Goal: Task Accomplishment & Management: Complete application form

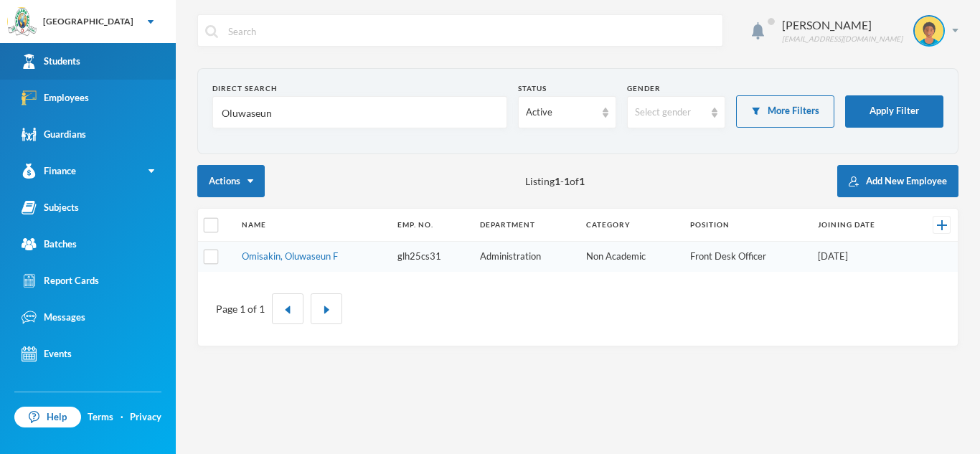
click at [97, 55] on link "Students" at bounding box center [88, 61] width 176 height 37
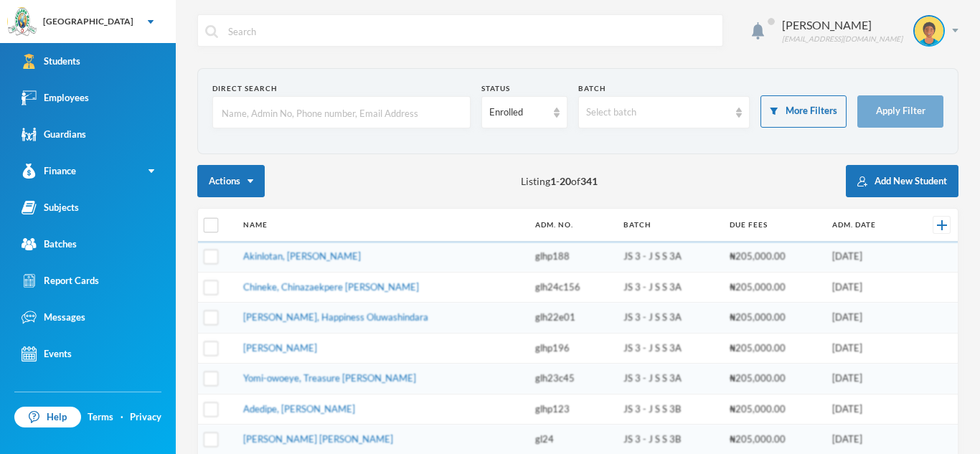
click at [366, 32] on input "text" at bounding box center [471, 31] width 489 height 32
type input "adebuka"
click at [286, 119] on input "text" at bounding box center [341, 113] width 242 height 32
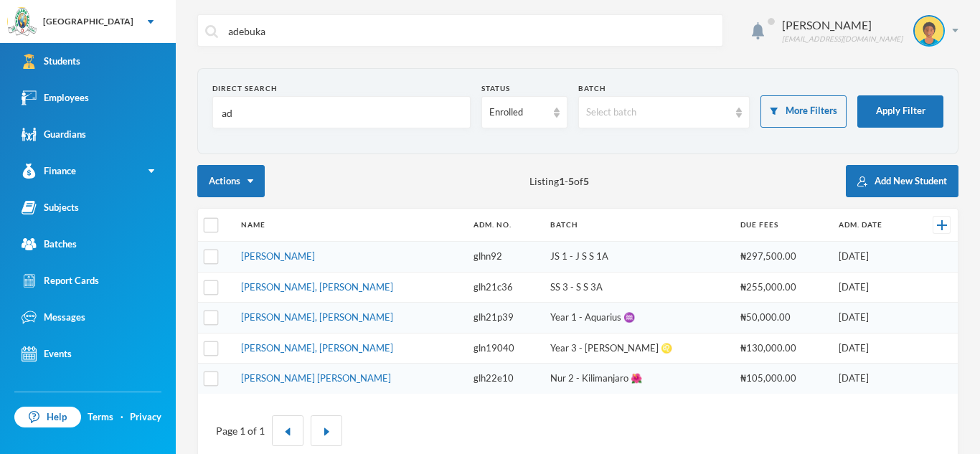
type input "a"
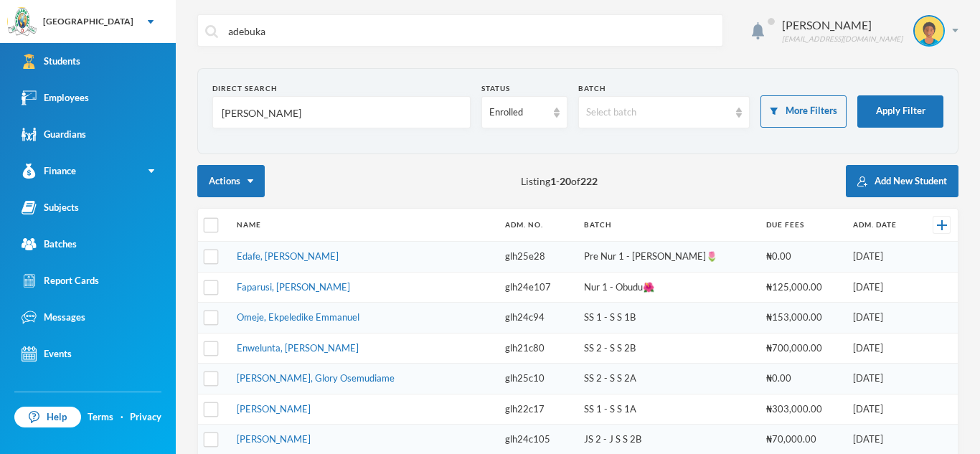
type input "[PERSON_NAME]"
click at [281, 29] on input "adebuka" at bounding box center [471, 31] width 489 height 32
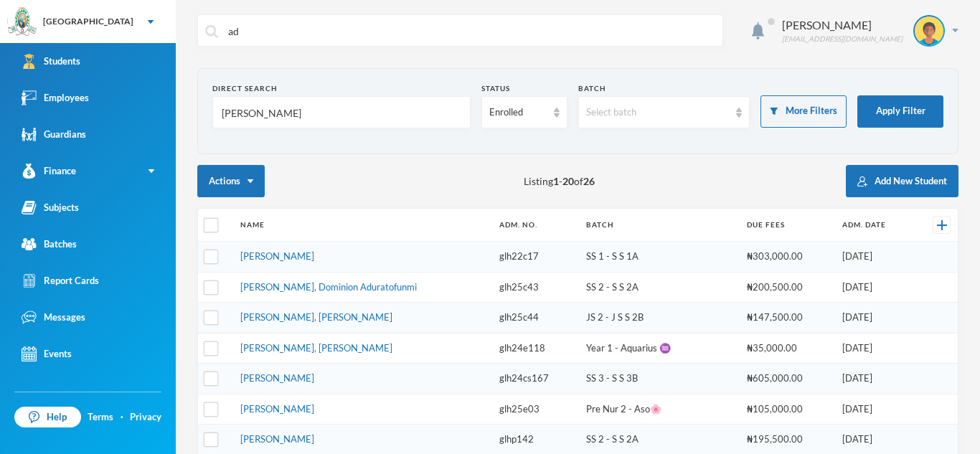
type input "a"
click at [310, 113] on input "[PERSON_NAME]" at bounding box center [341, 113] width 242 height 32
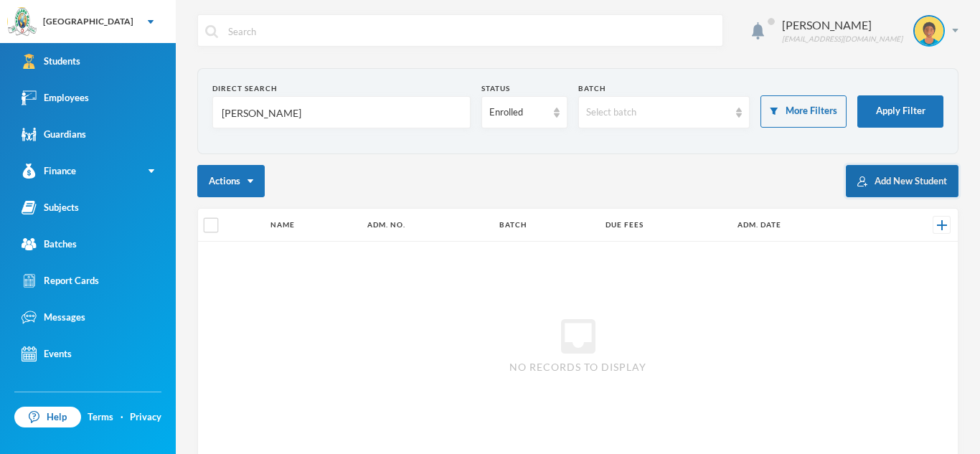
type input "[PERSON_NAME]"
click at [929, 184] on button "Add New Student" at bounding box center [902, 181] width 113 height 32
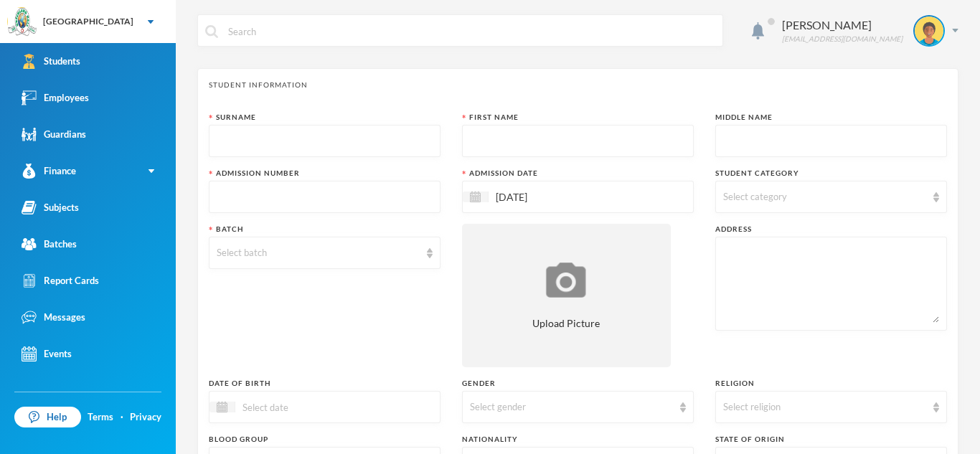
click at [387, 145] on input "text" at bounding box center [325, 142] width 216 height 32
type input "Adebukola"
click at [485, 151] on input "text" at bounding box center [578, 142] width 216 height 32
type input "[PERSON_NAME]"
click at [768, 143] on input "text" at bounding box center [831, 142] width 216 height 32
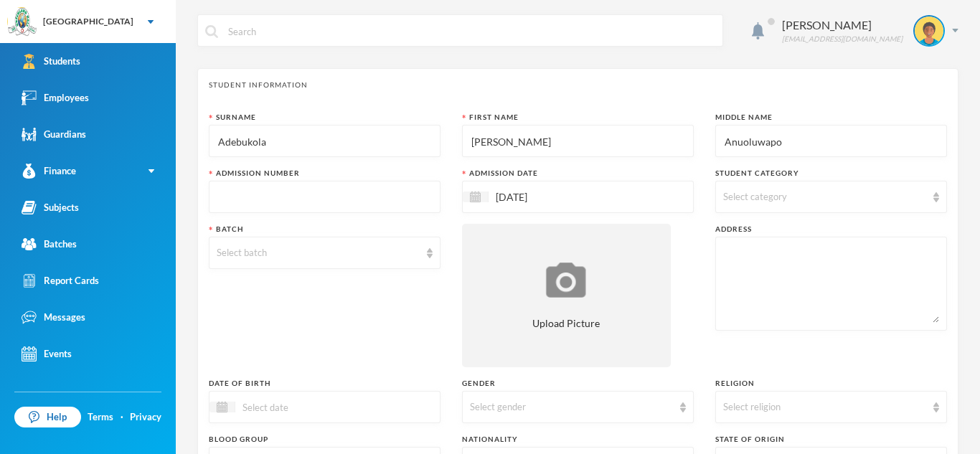
type input "Anuoluwapo"
click at [383, 197] on input "text" at bounding box center [325, 198] width 216 height 32
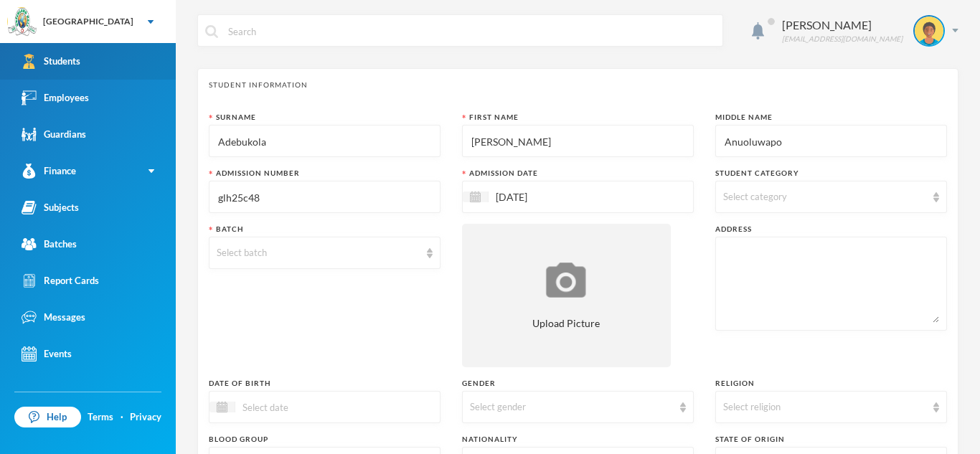
type input "glh25c48"
click at [125, 66] on link "Students" at bounding box center [88, 61] width 176 height 37
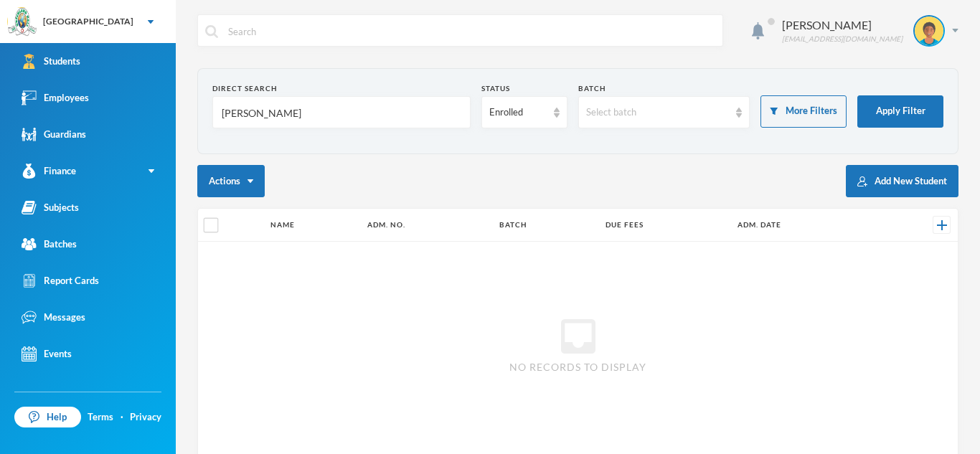
click at [343, 113] on input "[PERSON_NAME]" at bounding box center [341, 113] width 242 height 32
type input "e"
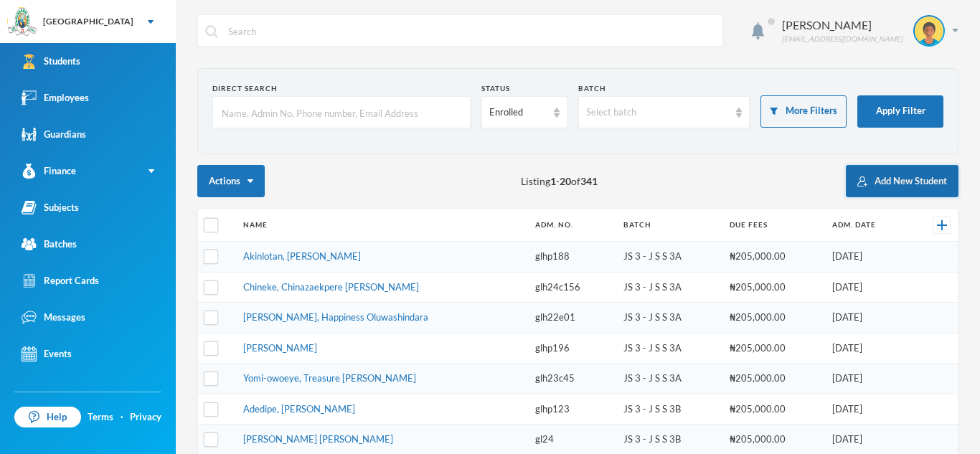
click at [915, 178] on button "Add New Student" at bounding box center [902, 181] width 113 height 32
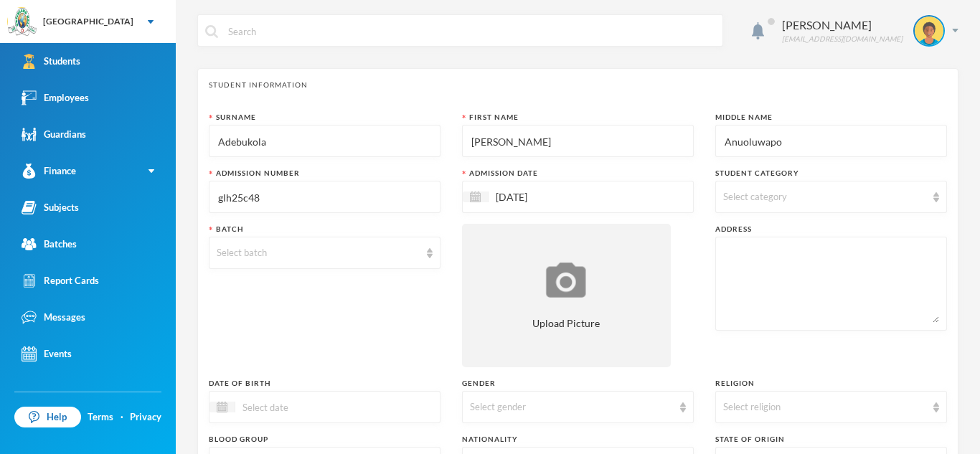
click at [753, 194] on span "Select category" at bounding box center [755, 196] width 64 height 11
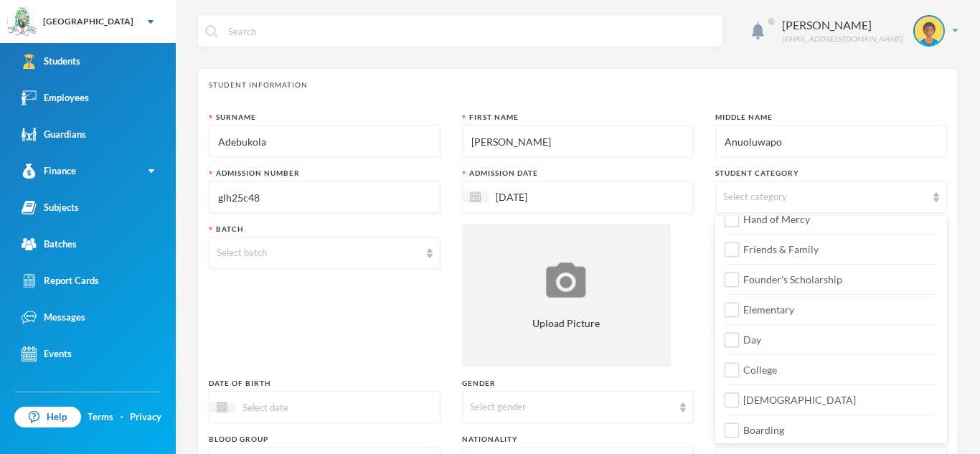
scroll to position [169, 0]
click at [735, 336] on input "Day" at bounding box center [732, 336] width 15 height 15
checkbox input "true"
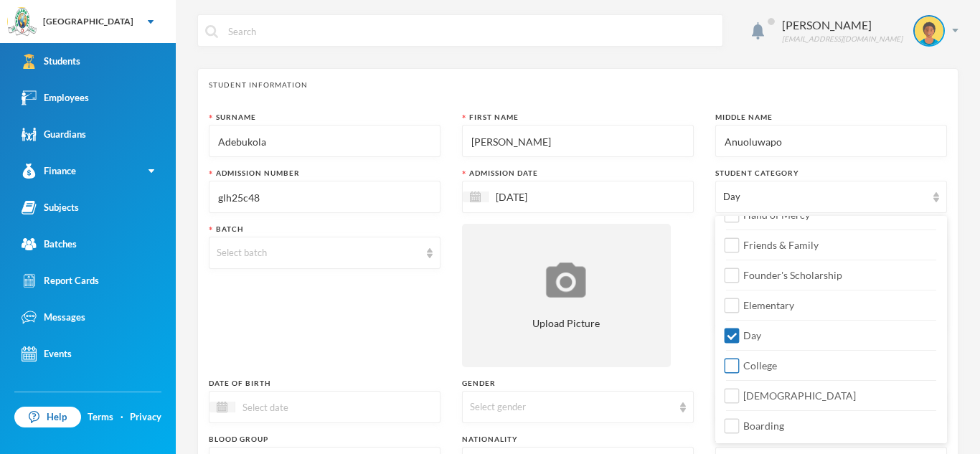
click at [733, 365] on input "College" at bounding box center [732, 366] width 15 height 15
checkbox input "true"
click at [730, 426] on input "Boarding" at bounding box center [732, 426] width 15 height 15
checkbox input "true"
click at [428, 250] on img at bounding box center [430, 253] width 6 height 10
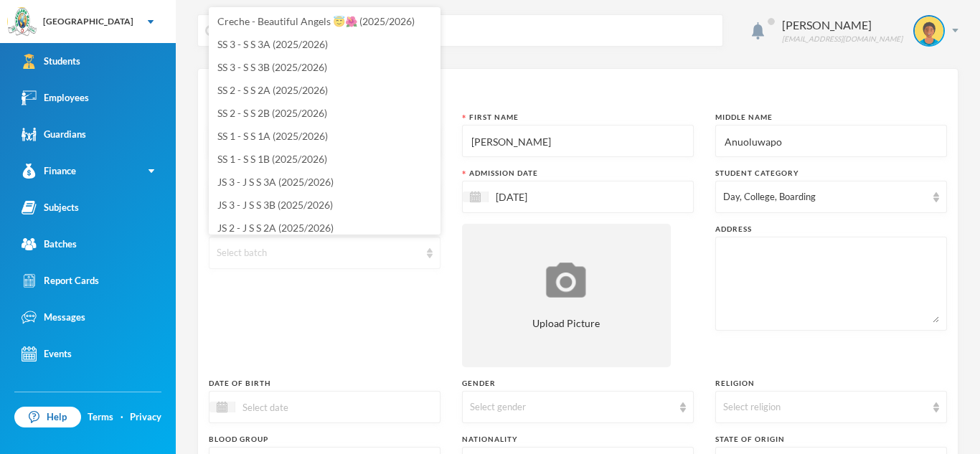
click at [428, 250] on img at bounding box center [430, 253] width 6 height 10
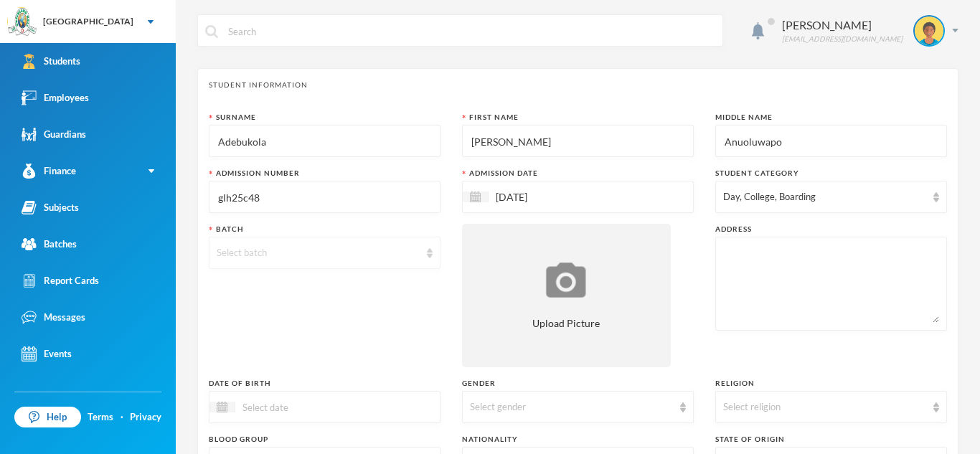
click at [428, 250] on img at bounding box center [430, 253] width 6 height 10
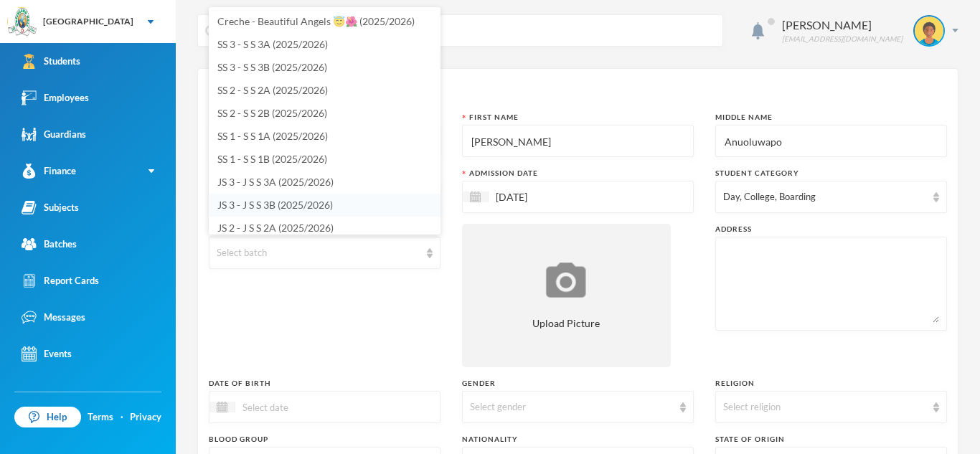
scroll to position [5, 0]
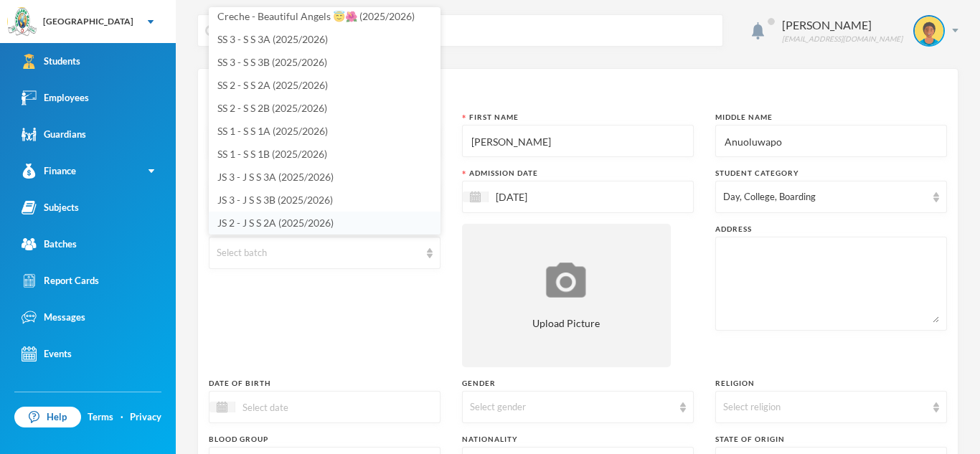
click at [332, 221] on span "JS 2 - J S S 2A (2025/2026)" at bounding box center [275, 223] width 116 height 12
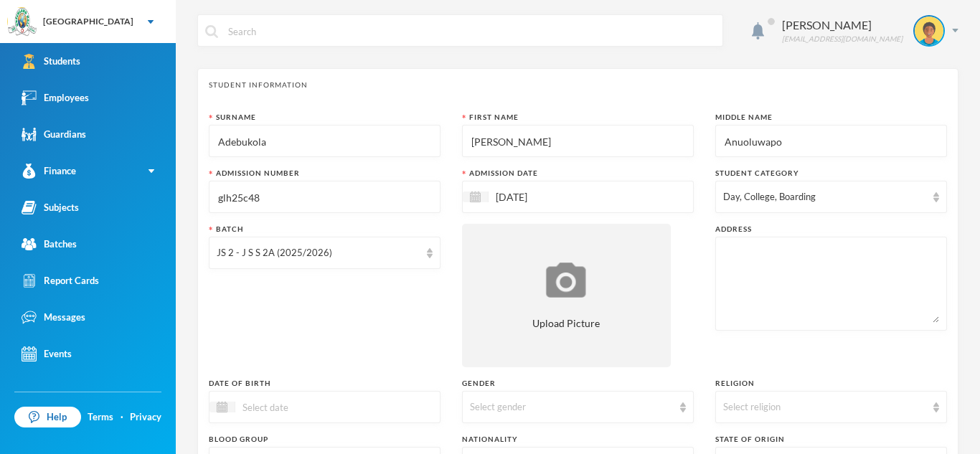
click at [741, 257] on textarea at bounding box center [831, 284] width 216 height 78
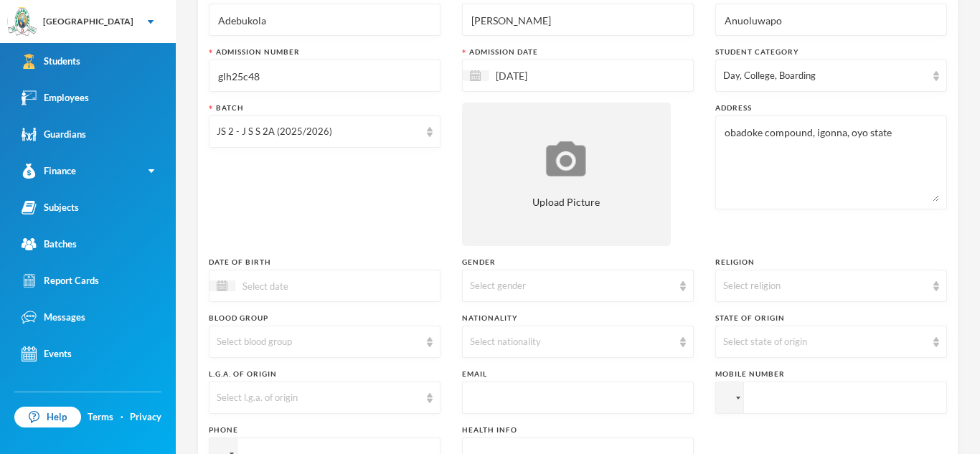
scroll to position [134, 0]
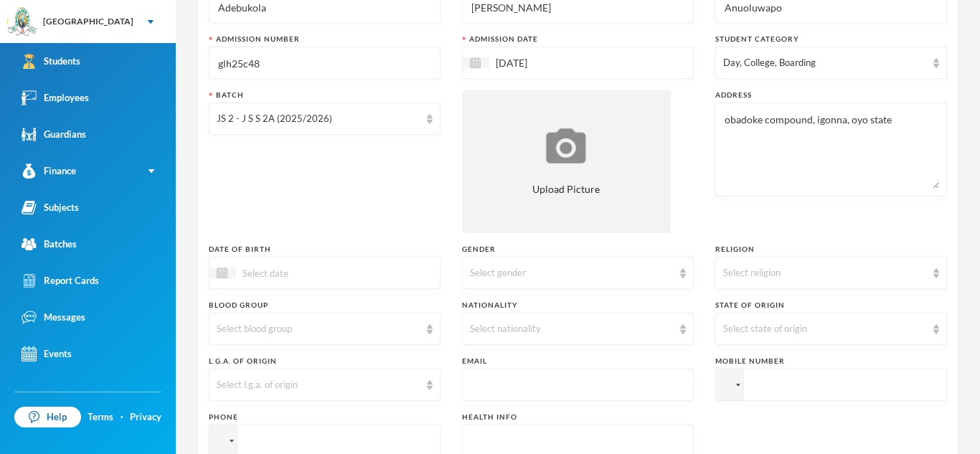
type textarea "obadoke compound, igonna, oyo state"
click at [291, 270] on input at bounding box center [295, 273] width 121 height 17
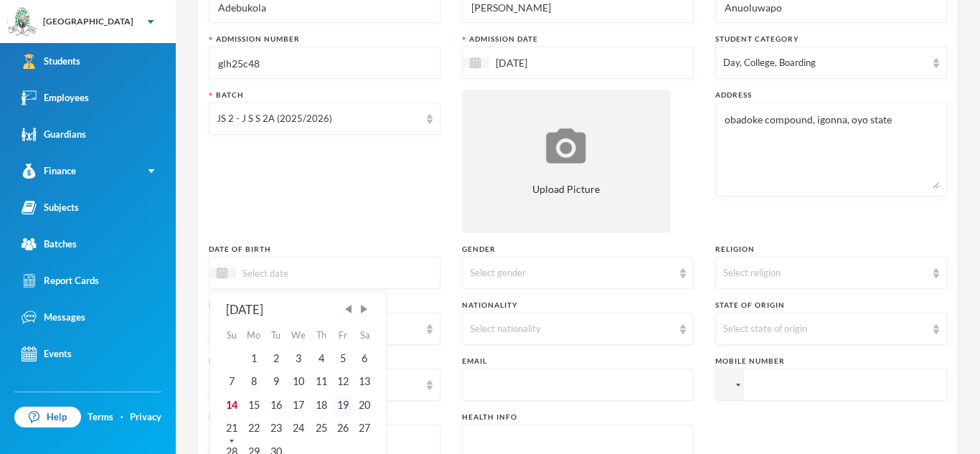
click at [346, 402] on div "19" at bounding box center [343, 405] width 22 height 23
type input "19/09/002013"
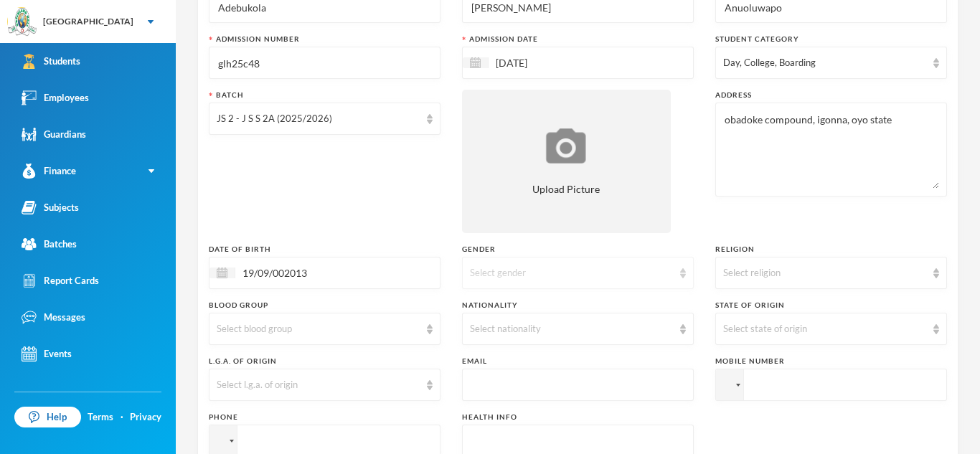
click at [674, 279] on div "Select gender" at bounding box center [578, 273] width 232 height 32
click at [568, 334] on li "[DEMOGRAPHIC_DATA]" at bounding box center [578, 329] width 232 height 23
click at [921, 275] on div "Select religion" at bounding box center [824, 273] width 203 height 14
click at [784, 307] on li "[DEMOGRAPHIC_DATA]" at bounding box center [831, 306] width 232 height 23
click at [430, 329] on img at bounding box center [430, 329] width 6 height 10
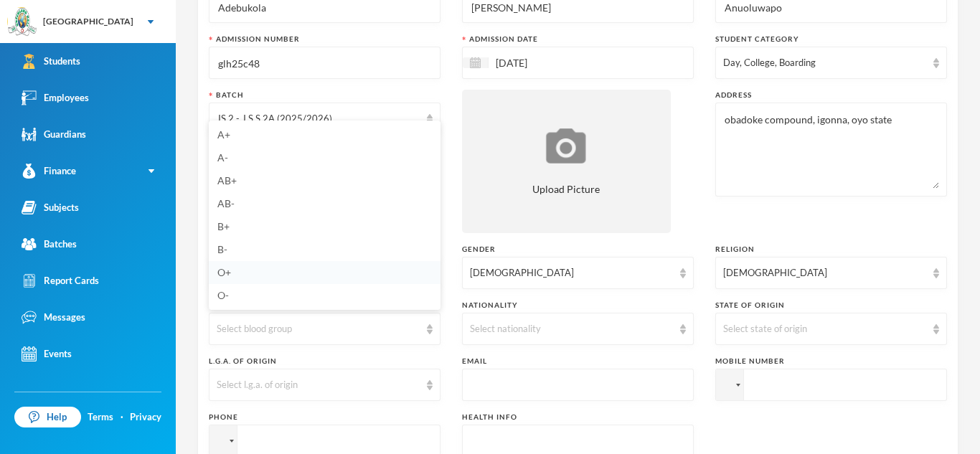
click at [261, 273] on li "O+" at bounding box center [325, 272] width 232 height 23
click at [670, 331] on div "Select nationality" at bounding box center [571, 329] width 203 height 14
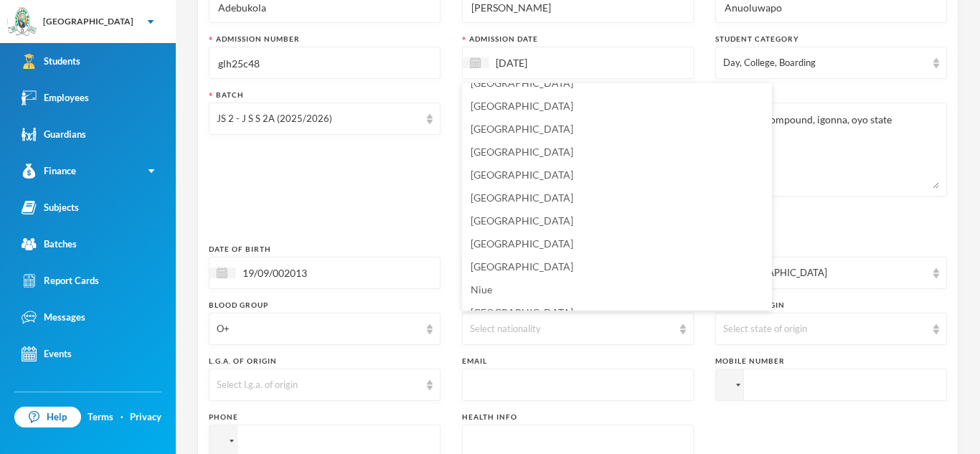
scroll to position [3500, 0]
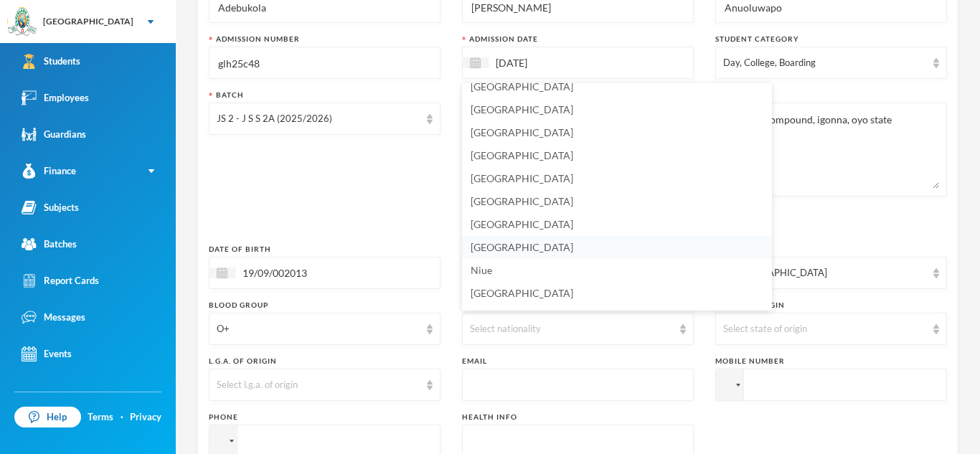
click at [533, 249] on li "[GEOGRAPHIC_DATA]" at bounding box center [617, 247] width 310 height 23
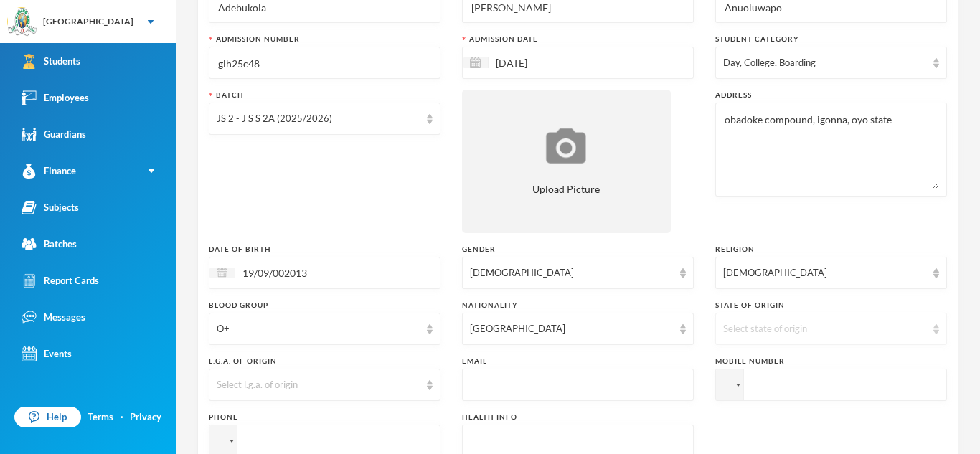
click at [778, 325] on div "Select state of origin" at bounding box center [824, 329] width 203 height 14
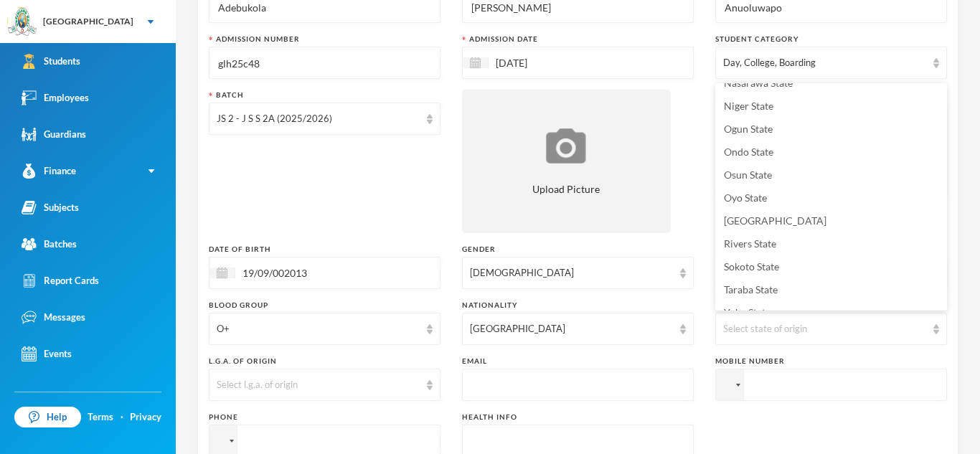
scroll to position [590, 0]
click at [758, 199] on span "Oyo State" at bounding box center [745, 196] width 43 height 12
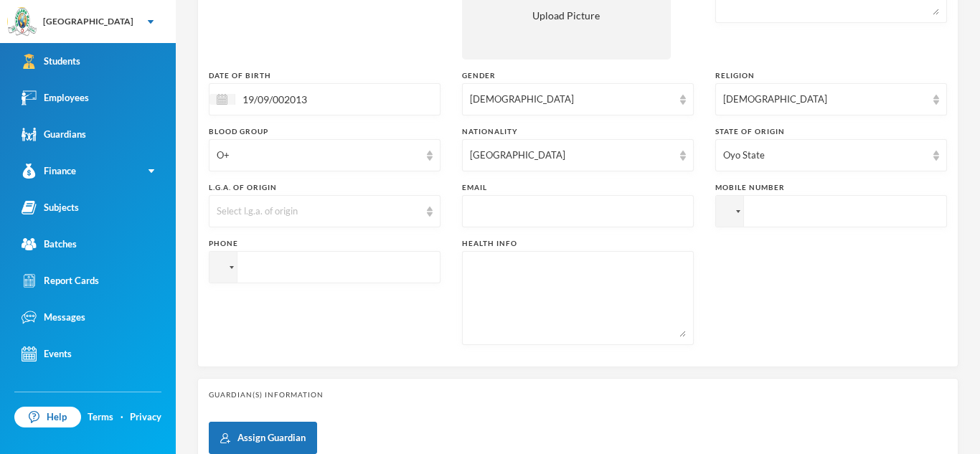
scroll to position [309, 0]
click at [585, 209] on input "text" at bounding box center [578, 210] width 216 height 32
type input "[EMAIL_ADDRESS][DOMAIN_NAME]"
click at [792, 212] on input "tel" at bounding box center [831, 210] width 232 height 32
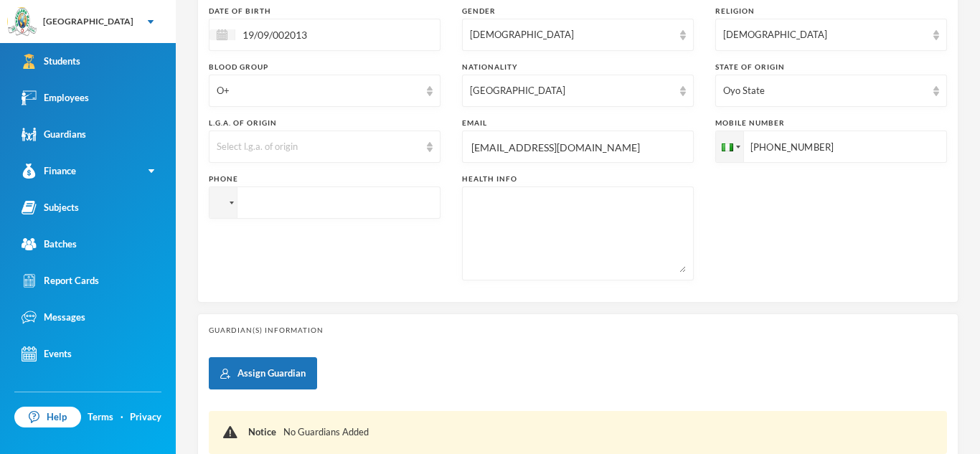
scroll to position [395, 0]
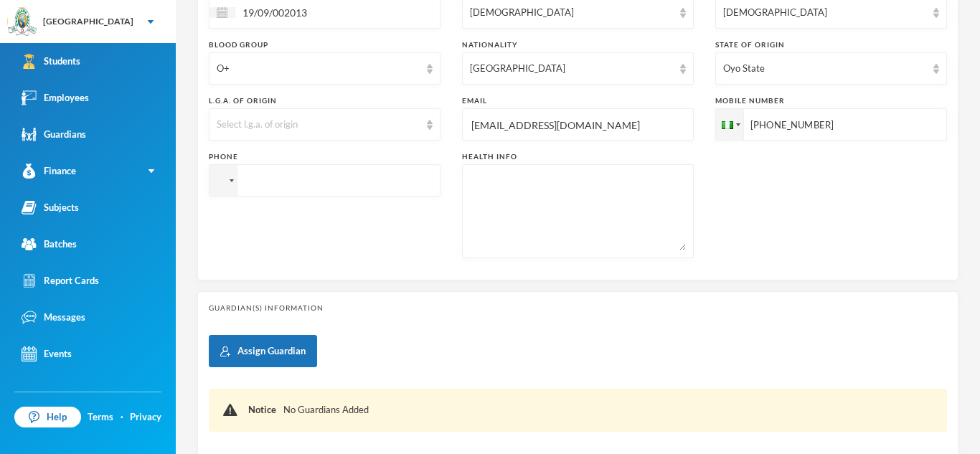
type input "[PHONE_NUMBER]"
click at [571, 207] on textarea at bounding box center [578, 211] width 216 height 78
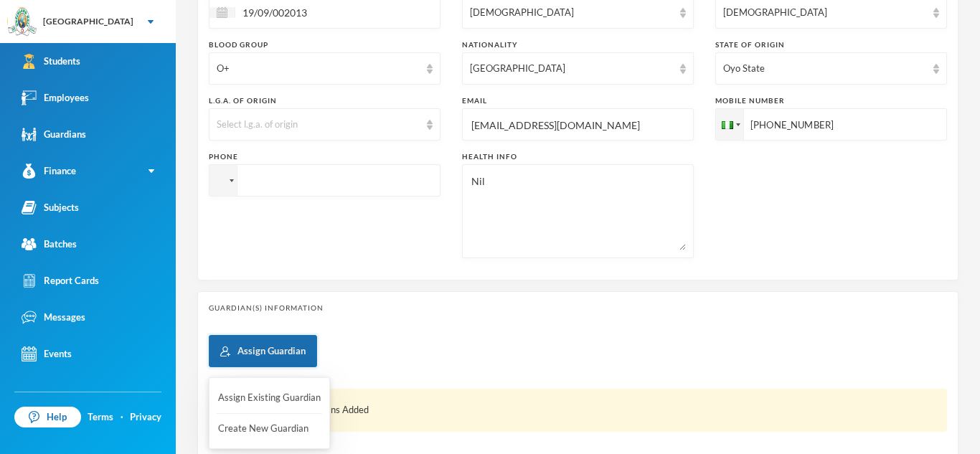
type textarea "Nil"
click at [279, 346] on button "Assign Guardian" at bounding box center [263, 351] width 108 height 32
click at [275, 423] on button "Create New Guardian" at bounding box center [269, 429] width 105 height 26
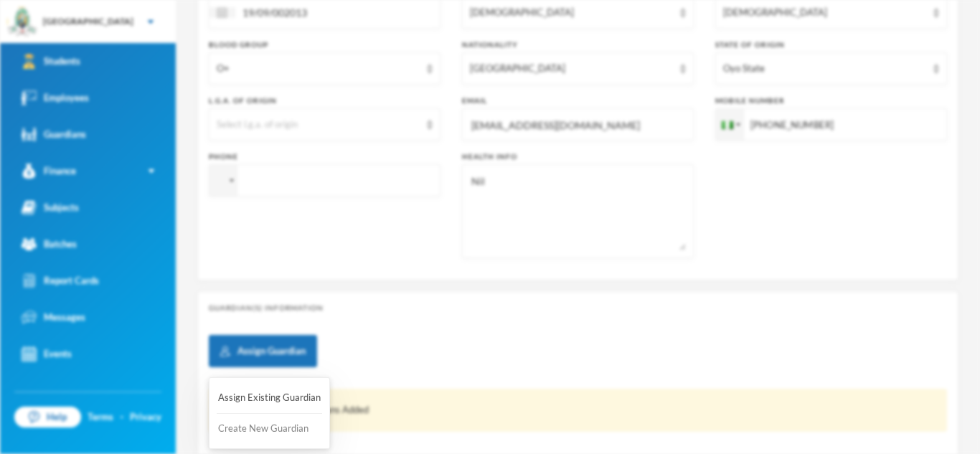
scroll to position [0, 0]
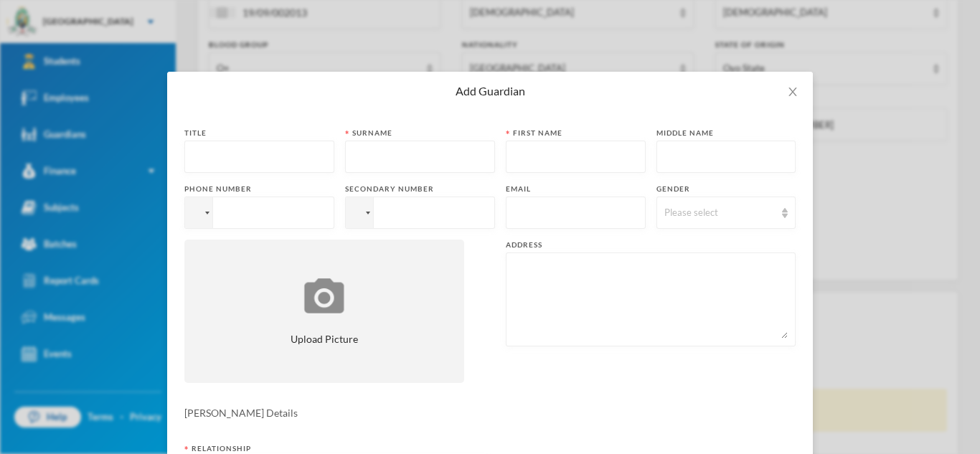
click at [310, 160] on input "text" at bounding box center [259, 157] width 134 height 32
type input "Mrs"
click at [418, 162] on input "text" at bounding box center [420, 157] width 134 height 32
type input "Babalola"
click at [545, 160] on input "text" at bounding box center [576, 157] width 124 height 32
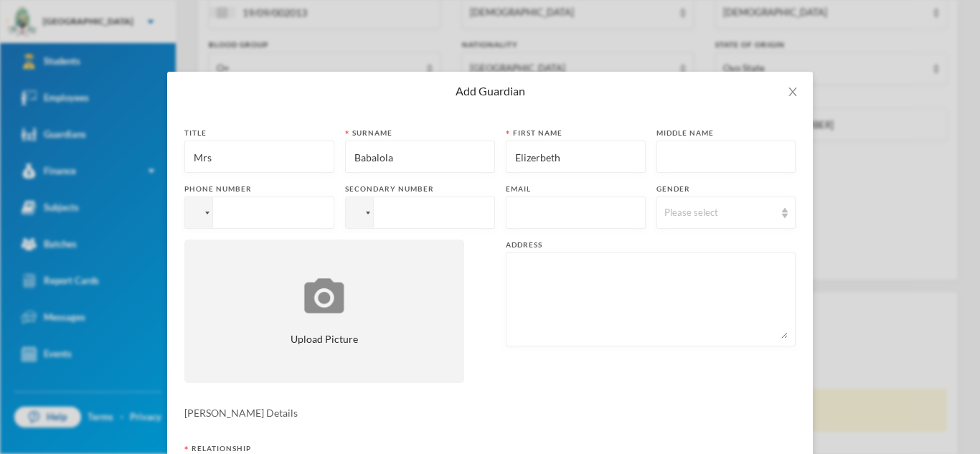
type input "Elizerbeth"
click at [293, 219] on input "tel" at bounding box center [259, 213] width 150 height 32
type input "[PHONE_NUMBER]"
click at [575, 219] on input "text" at bounding box center [576, 213] width 124 height 32
type input "[EMAIL_ADDRESS][DOMAIN_NAME]"
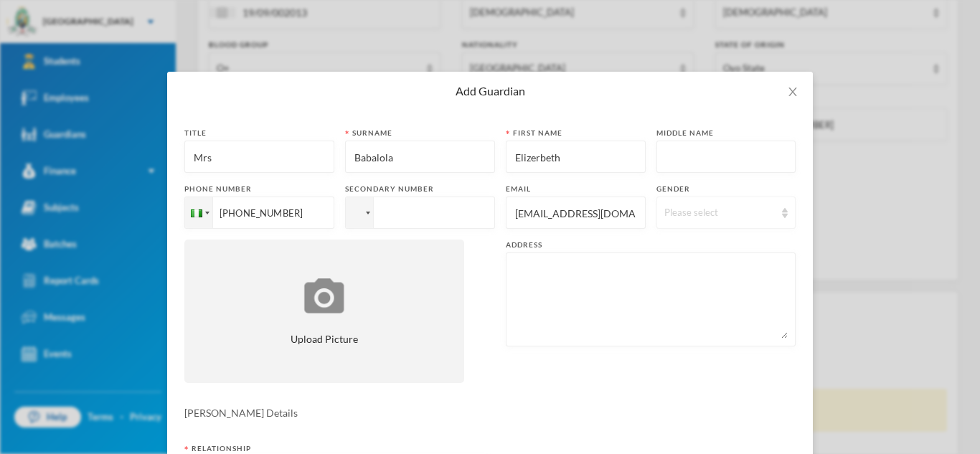
click at [764, 212] on div "Please select" at bounding box center [719, 213] width 111 height 14
click at [689, 271] on span "[DEMOGRAPHIC_DATA]" at bounding box center [720, 269] width 113 height 12
click at [517, 279] on textarea at bounding box center [651, 299] width 274 height 78
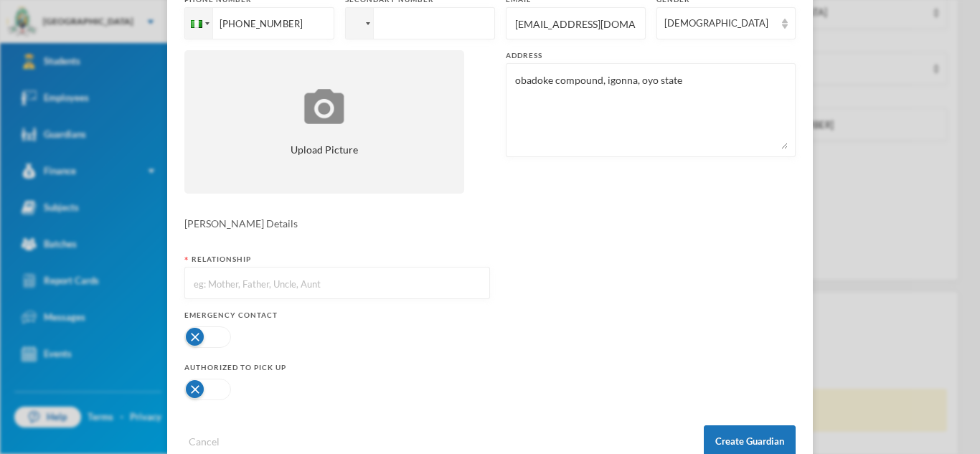
scroll to position [190, 0]
type textarea "obadoke compound, igonna, oyo state"
click at [311, 293] on input "text" at bounding box center [337, 283] width 290 height 32
type input "Mother"
click at [218, 334] on button "button" at bounding box center [207, 337] width 47 height 22
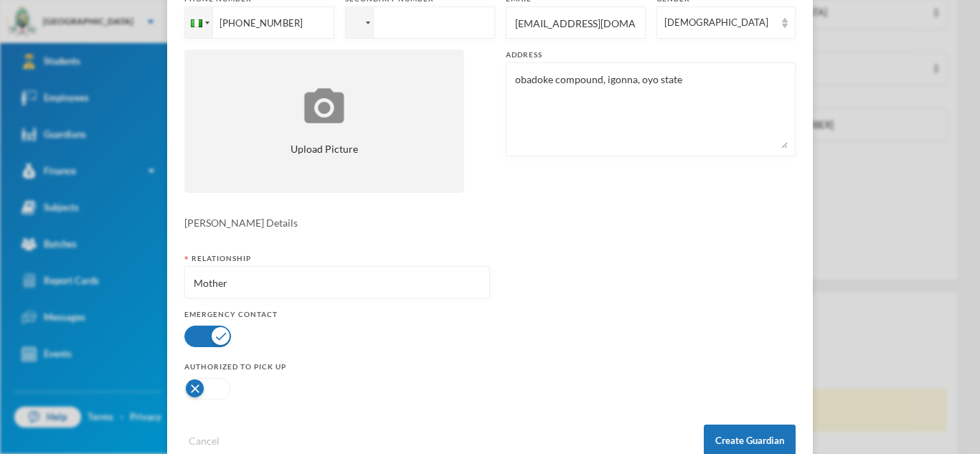
click at [217, 388] on button "button" at bounding box center [207, 389] width 47 height 22
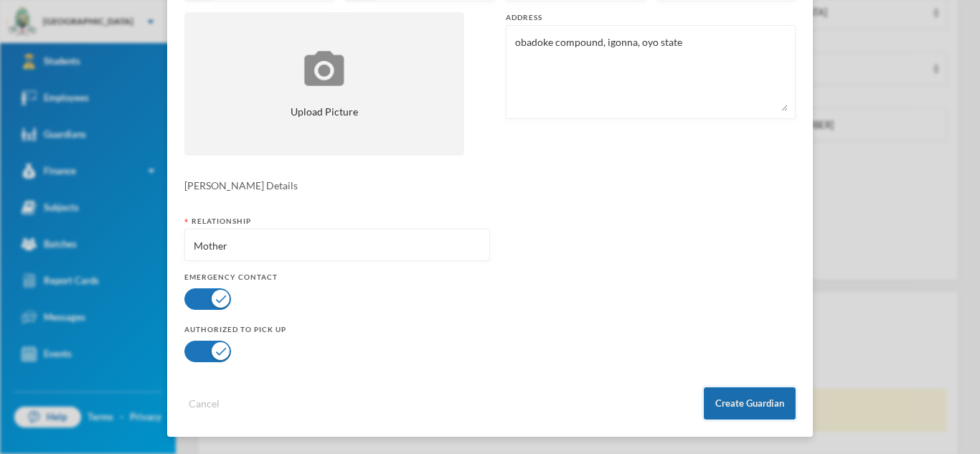
click at [730, 410] on button "Create Guardian" at bounding box center [750, 403] width 92 height 32
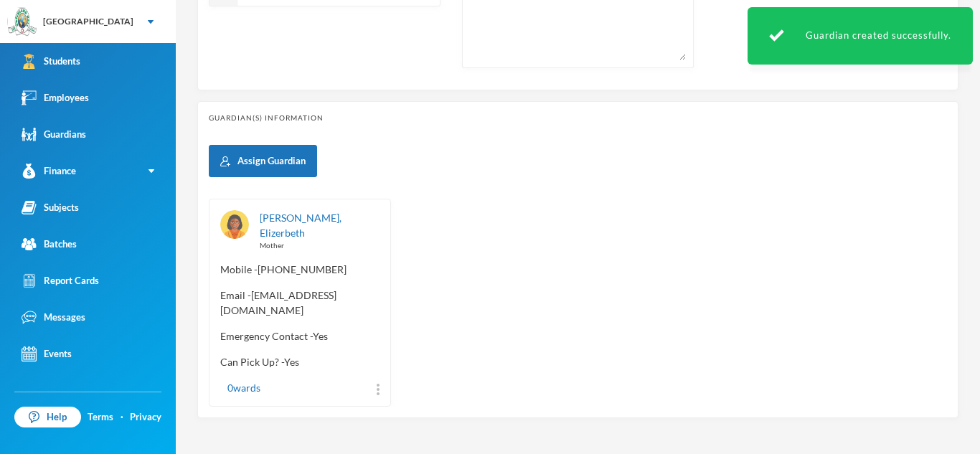
scroll to position [611, 0]
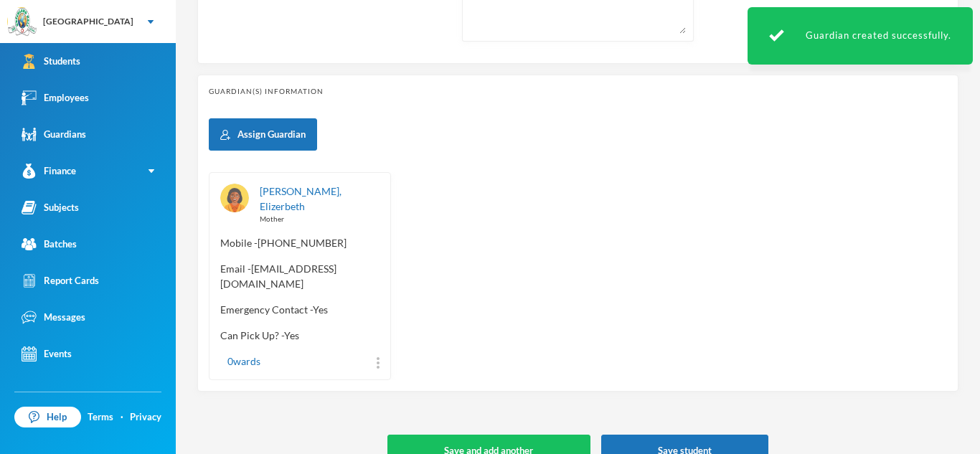
click at [647, 435] on button "Save student" at bounding box center [684, 451] width 167 height 32
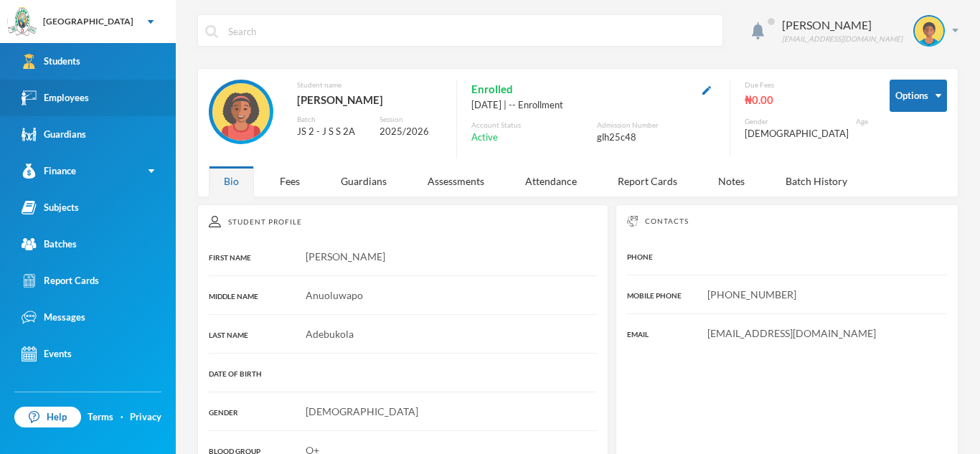
click at [85, 100] on div "Employees" at bounding box center [55, 97] width 67 height 15
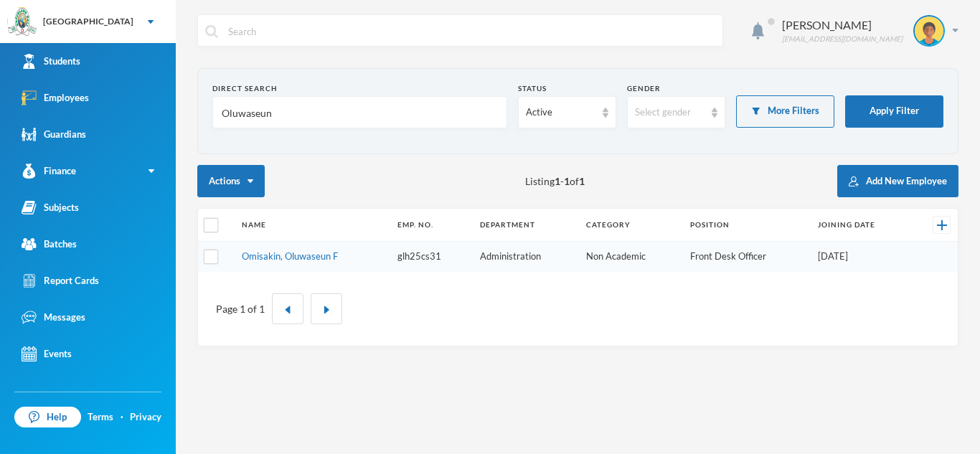
click at [357, 116] on input "Oluwaseun" at bounding box center [359, 113] width 279 height 32
type input "O"
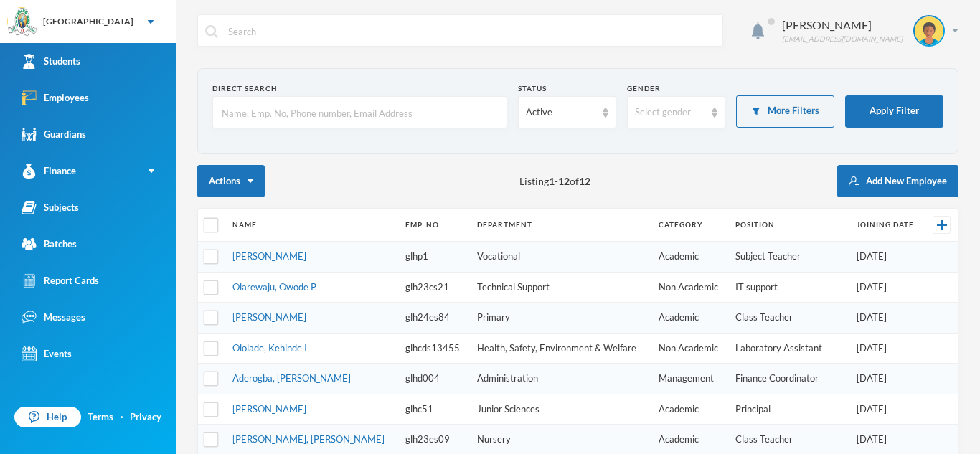
type input "s"
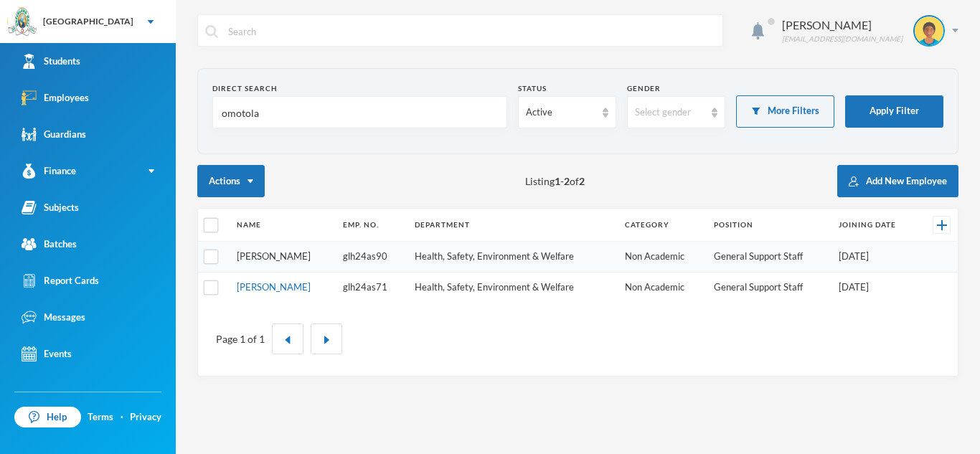
type input "omotola"
click at [299, 257] on link "[PERSON_NAME]" at bounding box center [274, 255] width 74 height 11
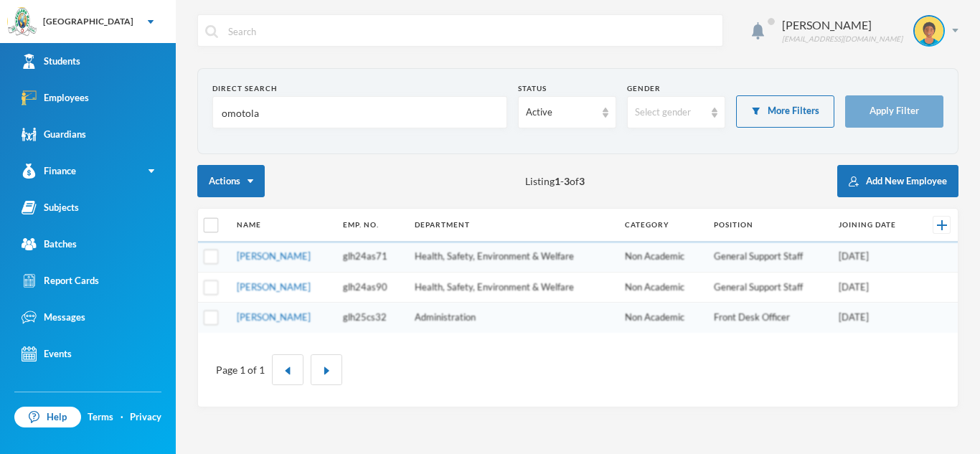
click at [263, 112] on input "omotola" at bounding box center [359, 113] width 279 height 32
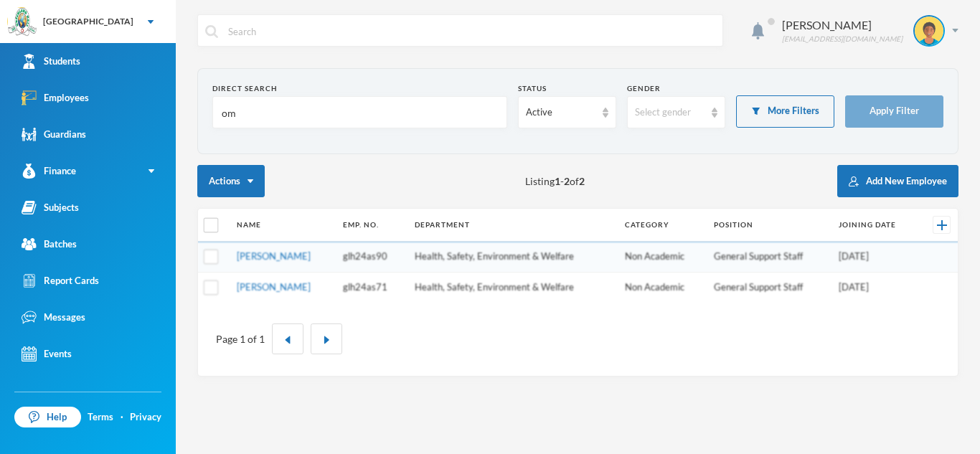
type input "o"
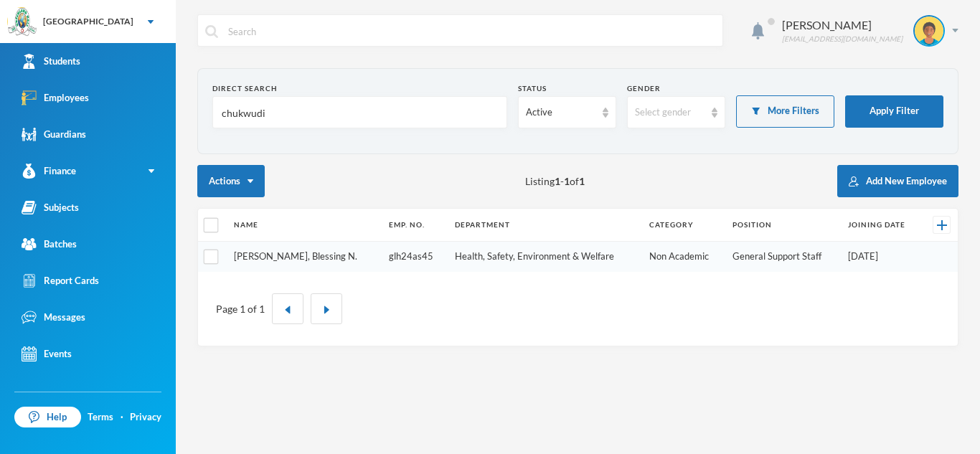
type input "chukwudi"
click at [269, 257] on link "[PERSON_NAME], Blessing N." at bounding box center [295, 255] width 123 height 11
click at [285, 112] on input "chukwudi" at bounding box center [359, 113] width 279 height 32
type input "c"
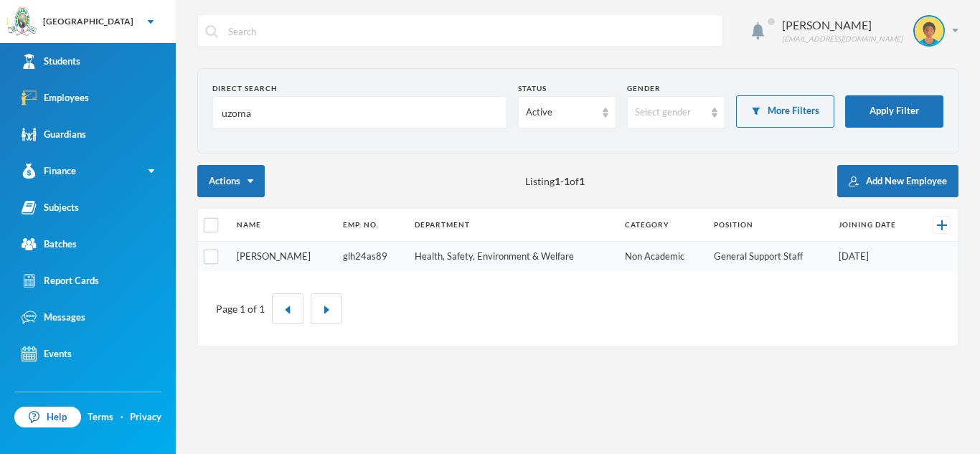
type input "uzoma"
click at [286, 253] on link "[PERSON_NAME]" at bounding box center [274, 255] width 74 height 11
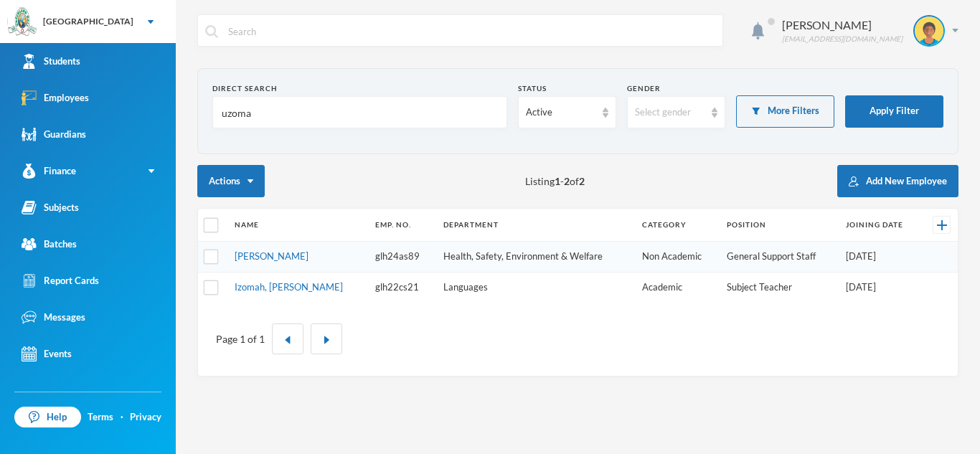
click at [258, 115] on input "uzoma" at bounding box center [359, 113] width 279 height 32
type input "u"
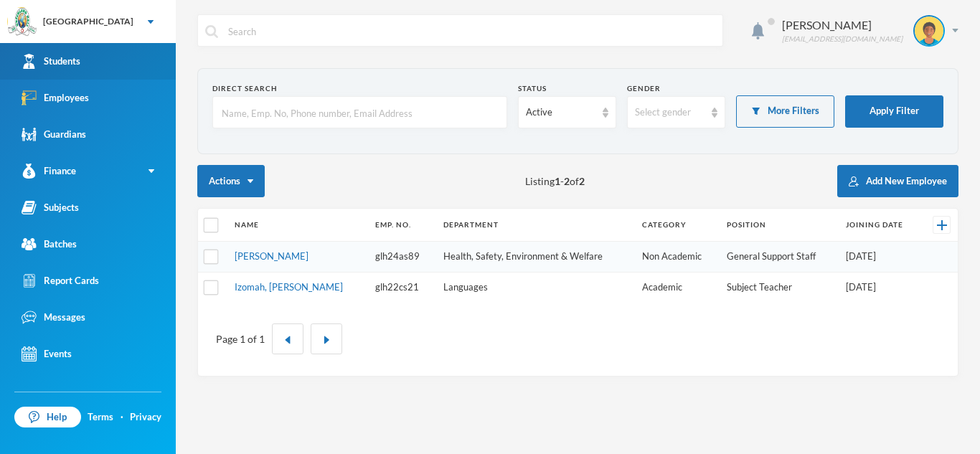
click at [63, 57] on div "Students" at bounding box center [51, 61] width 59 height 15
